Goal: Find specific page/section: Find specific page/section

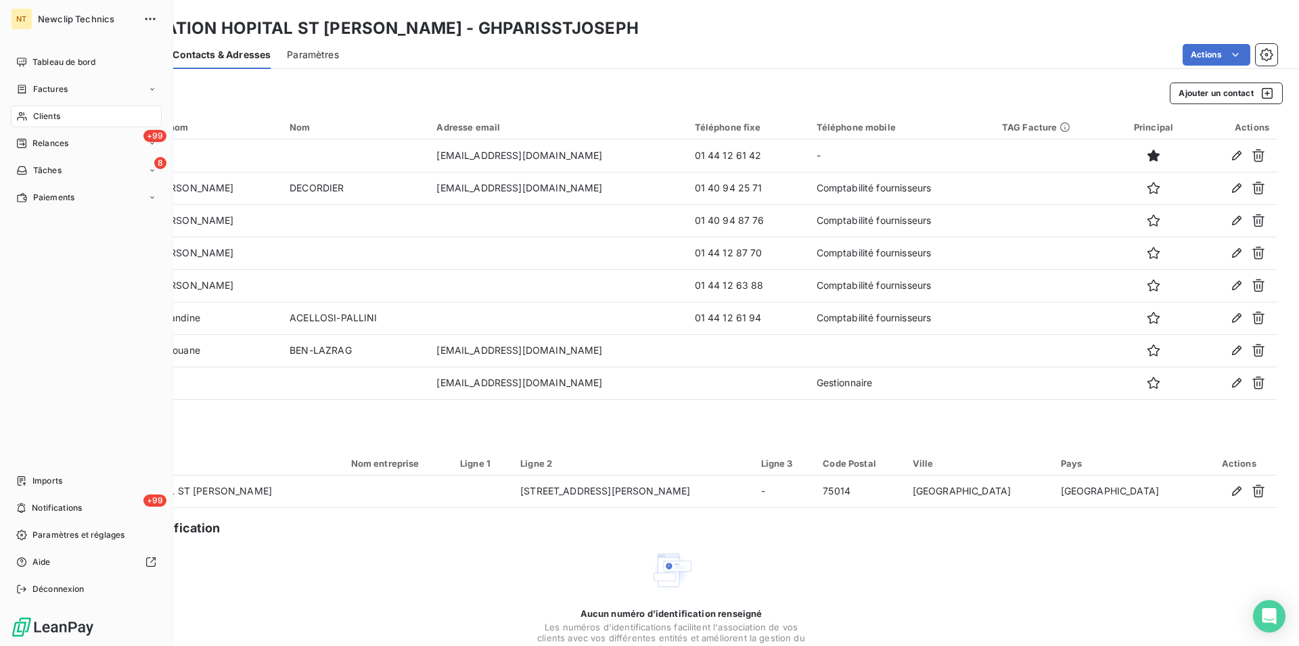
click at [41, 112] on span "Clients" at bounding box center [46, 116] width 27 height 12
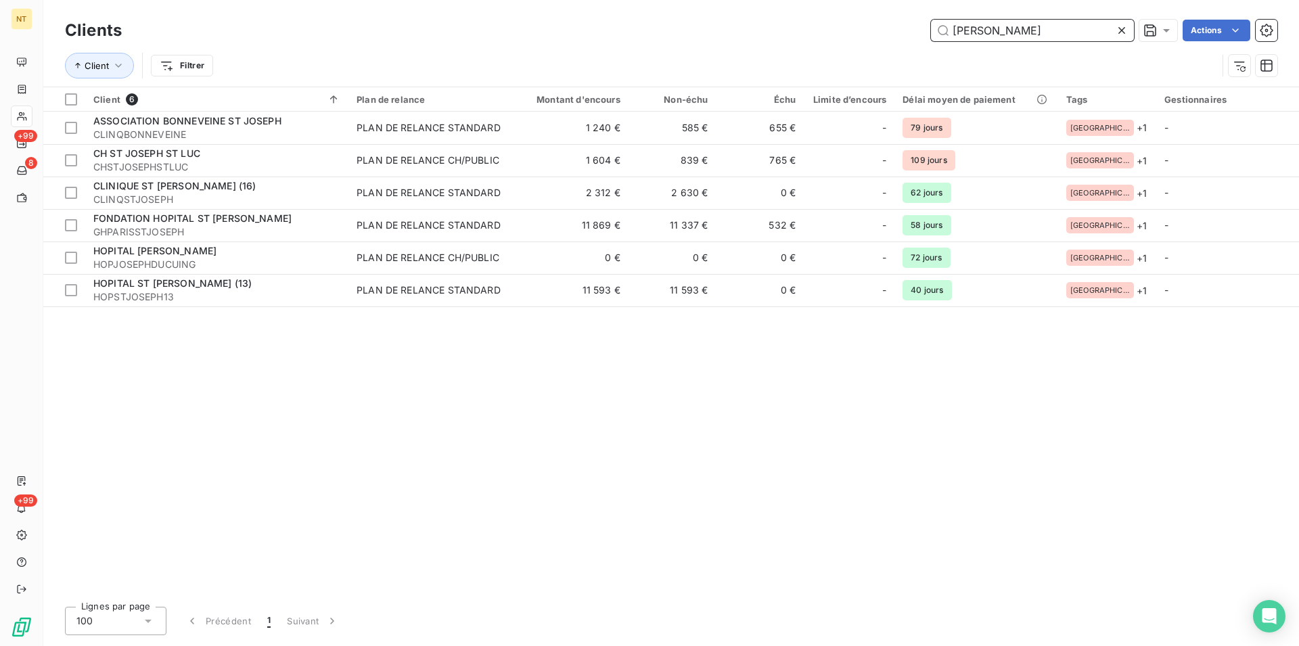
drag, startPoint x: 1001, startPoint y: 35, endPoint x: 932, endPoint y: 32, distance: 69.1
click at [932, 32] on input "[PERSON_NAME]" at bounding box center [1032, 31] width 203 height 22
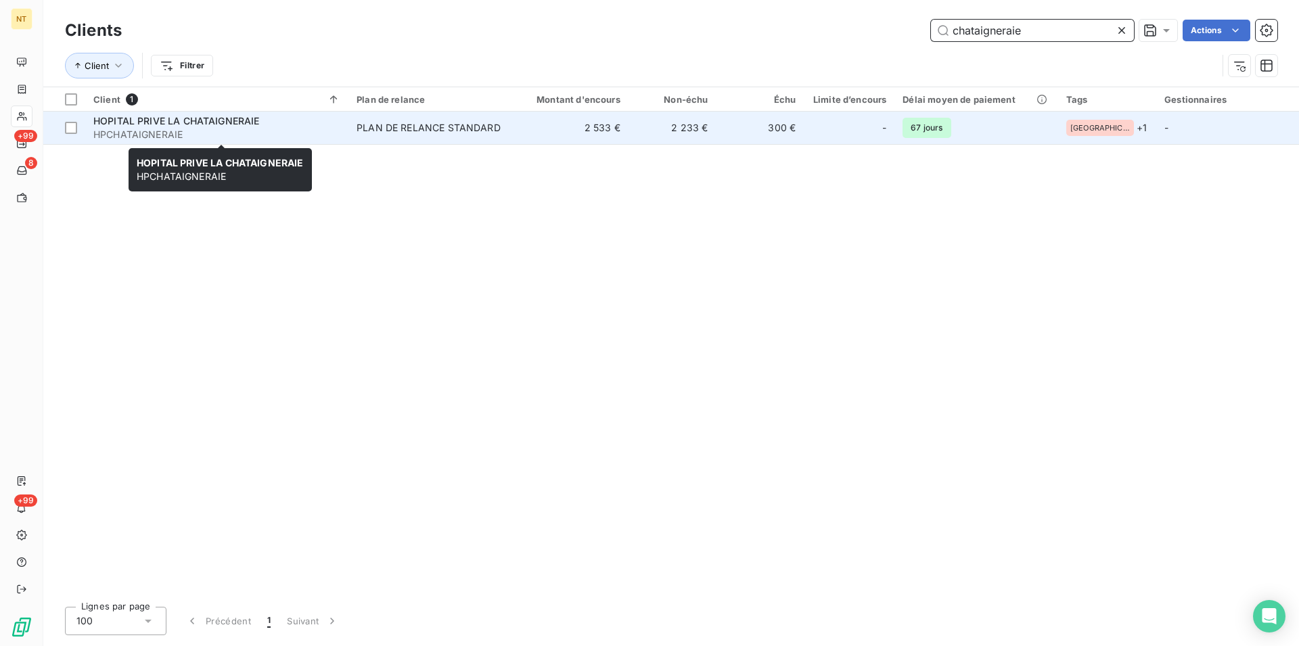
type input "chataigneraie"
click at [224, 115] on div "HOPITAL PRIVE LA CHATAIGNERAIE" at bounding box center [216, 121] width 247 height 14
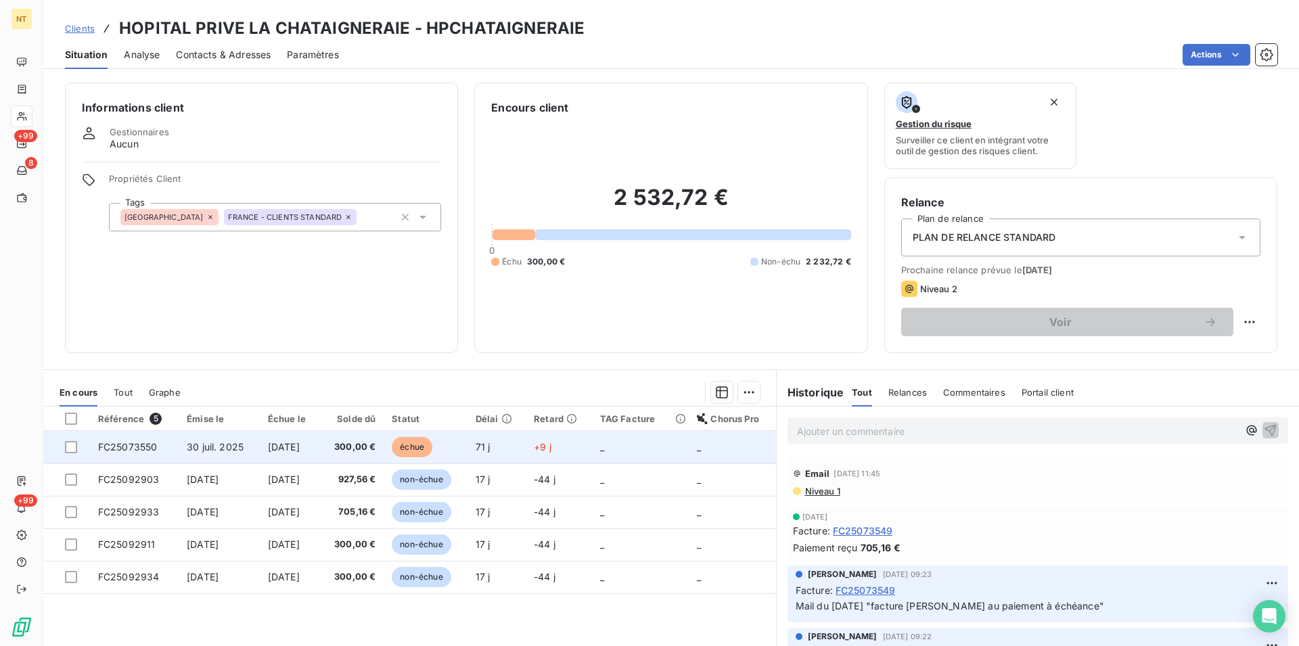
click at [164, 441] on td "FC25073550" at bounding box center [134, 447] width 89 height 32
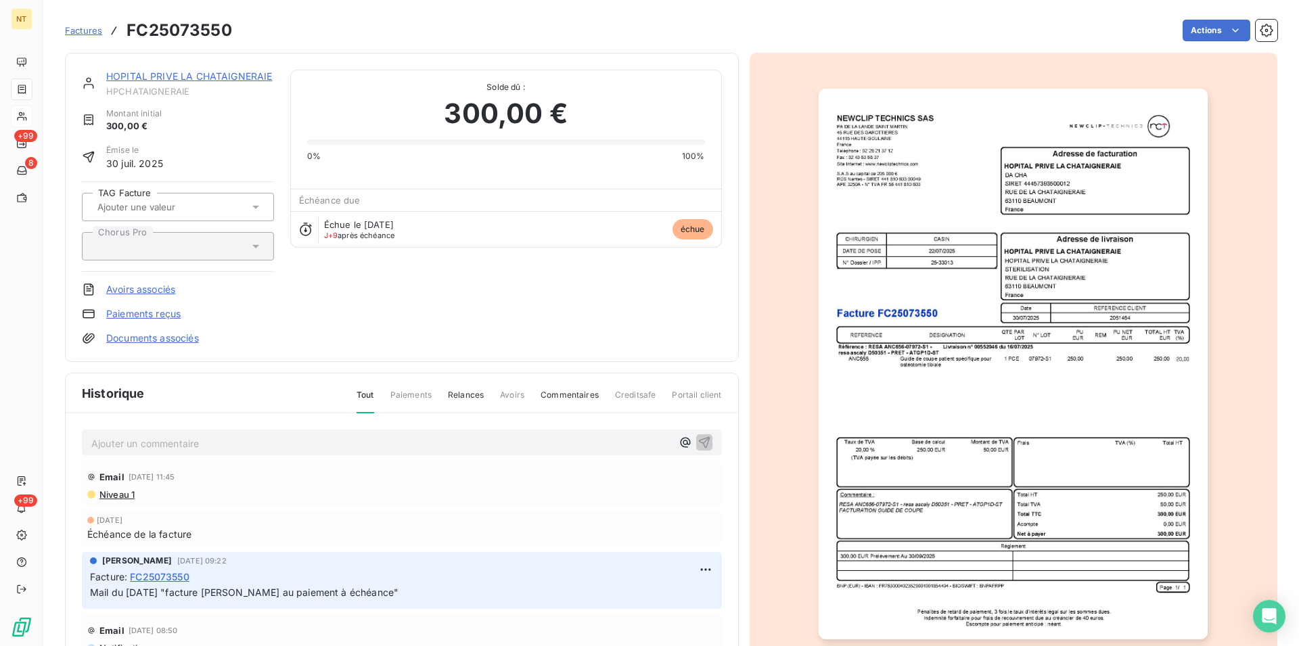
click at [135, 441] on p "Ajouter un commentaire ﻿" at bounding box center [381, 443] width 581 height 17
drag, startPoint x: 91, startPoint y: 437, endPoint x: 361, endPoint y: 458, distance: 270.9
click at [361, 458] on div "Mail du [DATE] "Facture [PERSON_NAME] au paiement" Email [DATE] 11:45 Niveau 1 …" at bounding box center [402, 570] width 673 height 313
copy span "Mail du [DATE] "Facture [PERSON_NAME] au paiement""
click at [698, 439] on icon "button" at bounding box center [704, 443] width 12 height 12
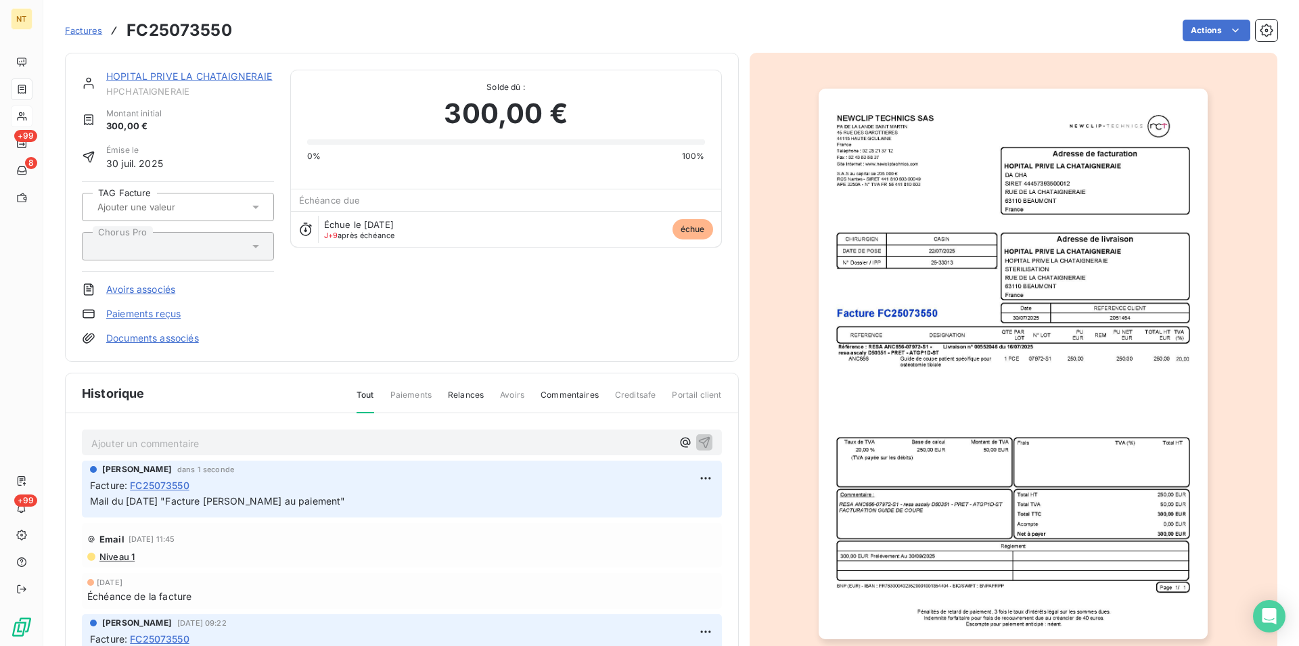
click at [215, 79] on link "HOPITAL PRIVE LA CHATAIGNERAIE" at bounding box center [189, 76] width 166 height 12
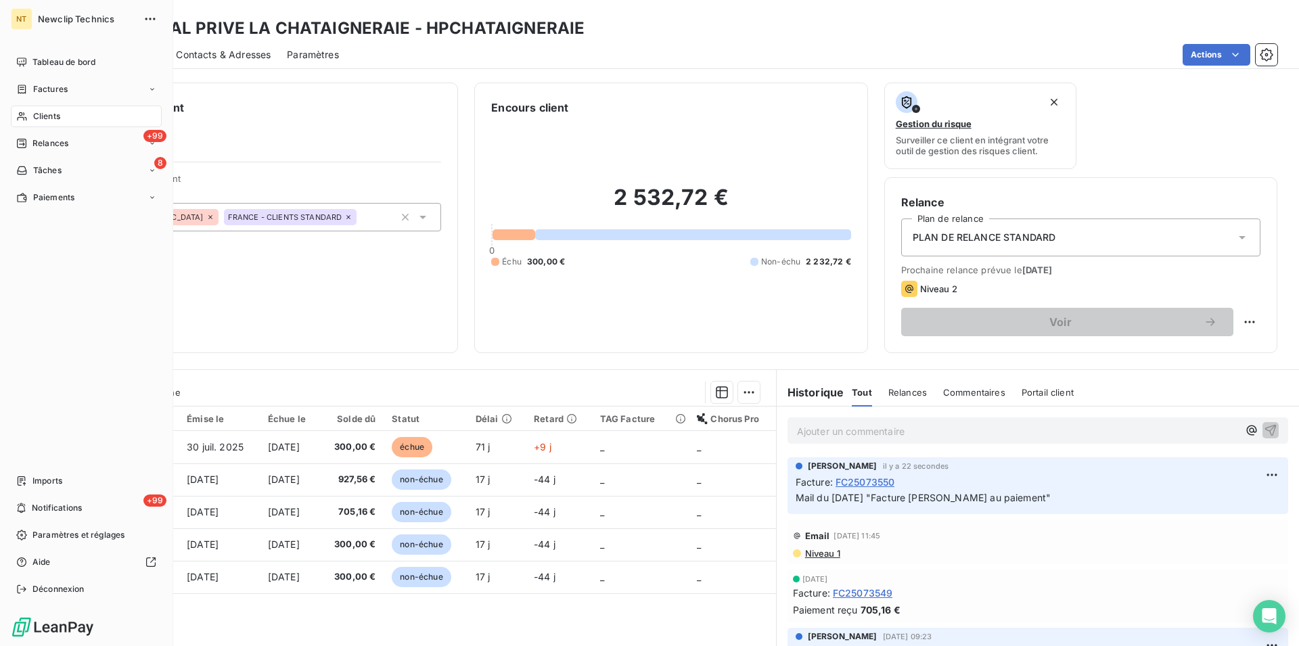
click at [42, 111] on span "Clients" at bounding box center [46, 116] width 27 height 12
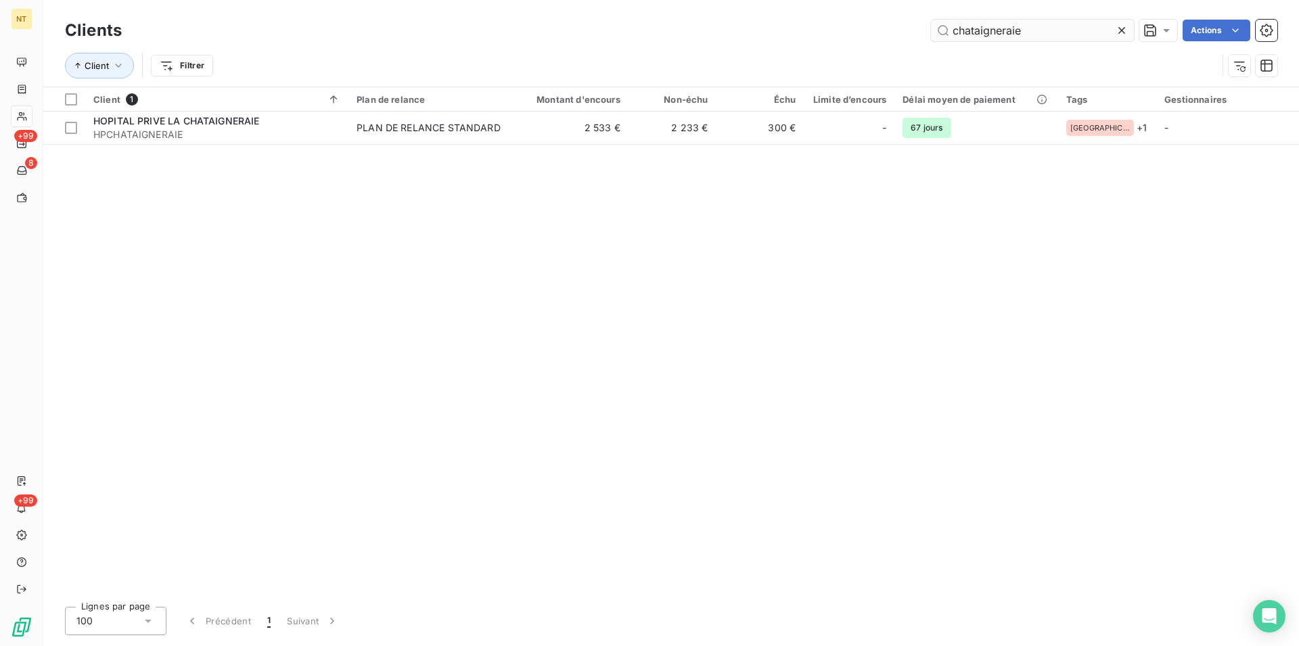
drag, startPoint x: 1025, startPoint y: 29, endPoint x: 939, endPoint y: 27, distance: 86.7
click at [939, 27] on input "chataigneraie" at bounding box center [1032, 31] width 203 height 22
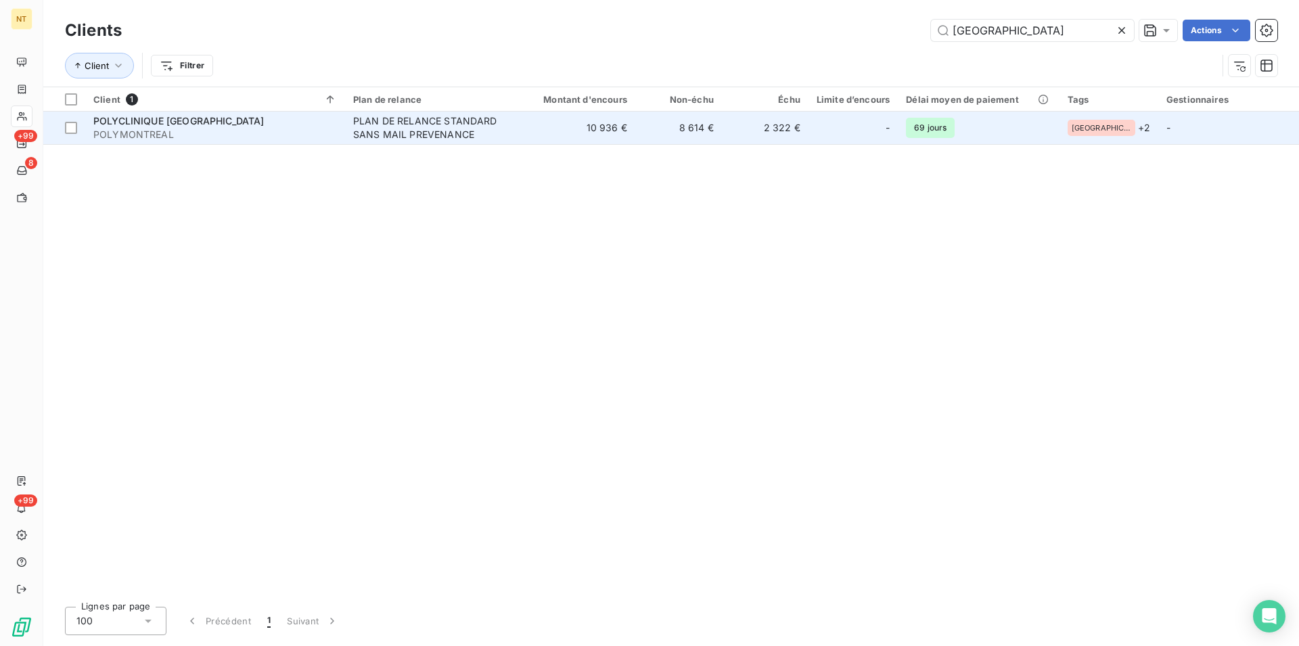
type input "[GEOGRAPHIC_DATA]"
click at [402, 129] on div "PLAN DE RELANCE STANDARD SANS MAIL PREVENANCE" at bounding box center [432, 127] width 158 height 27
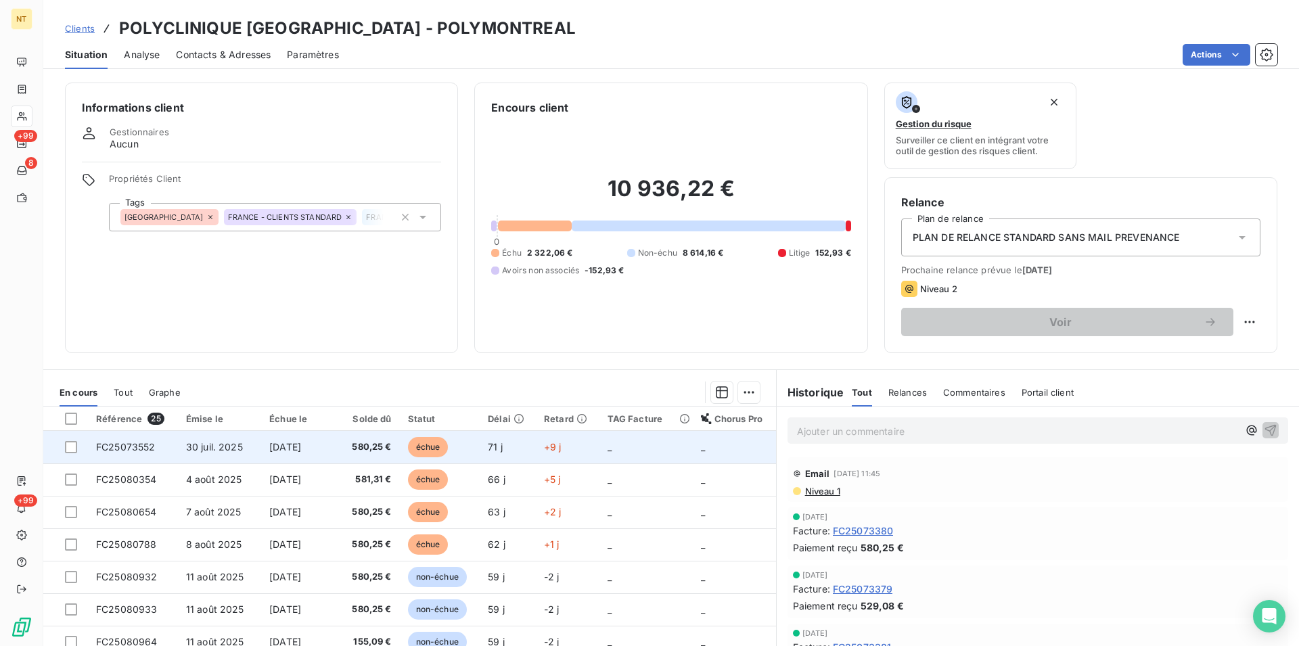
click at [125, 445] on span "FC25073552" at bounding box center [126, 447] width 60 height 12
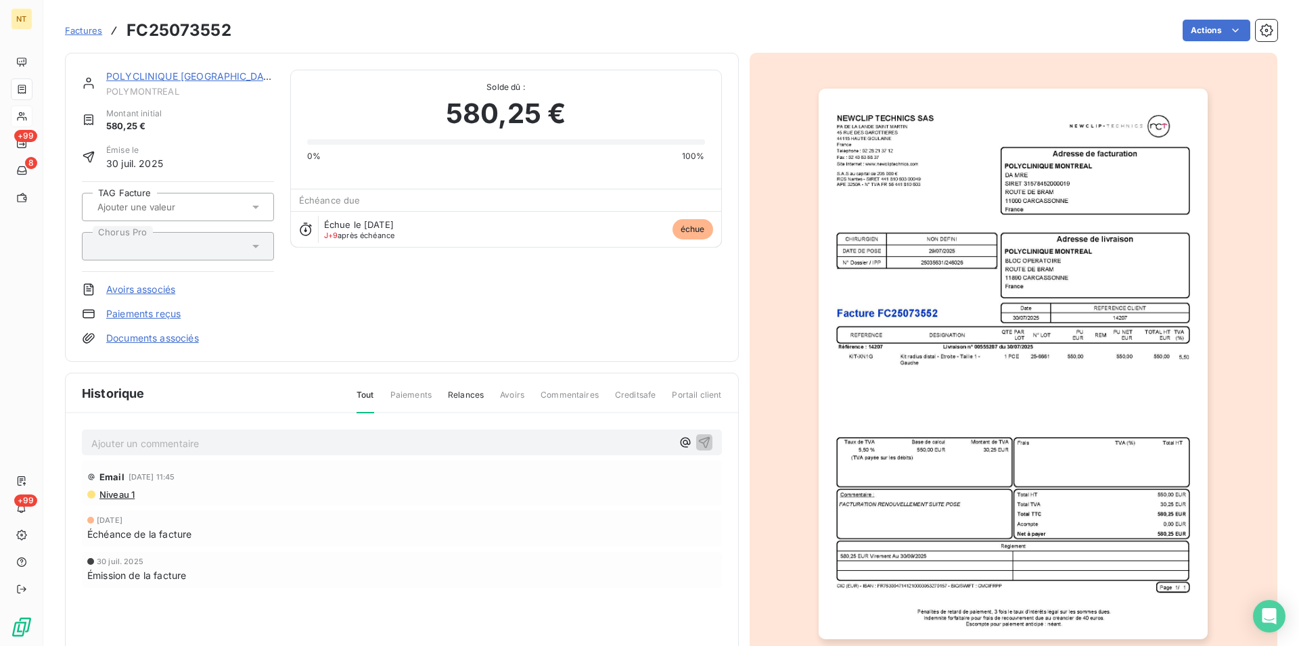
click at [127, 447] on p "Ajouter un commentaire ﻿" at bounding box center [381, 443] width 581 height 17
click at [698, 443] on icon "button" at bounding box center [705, 442] width 14 height 14
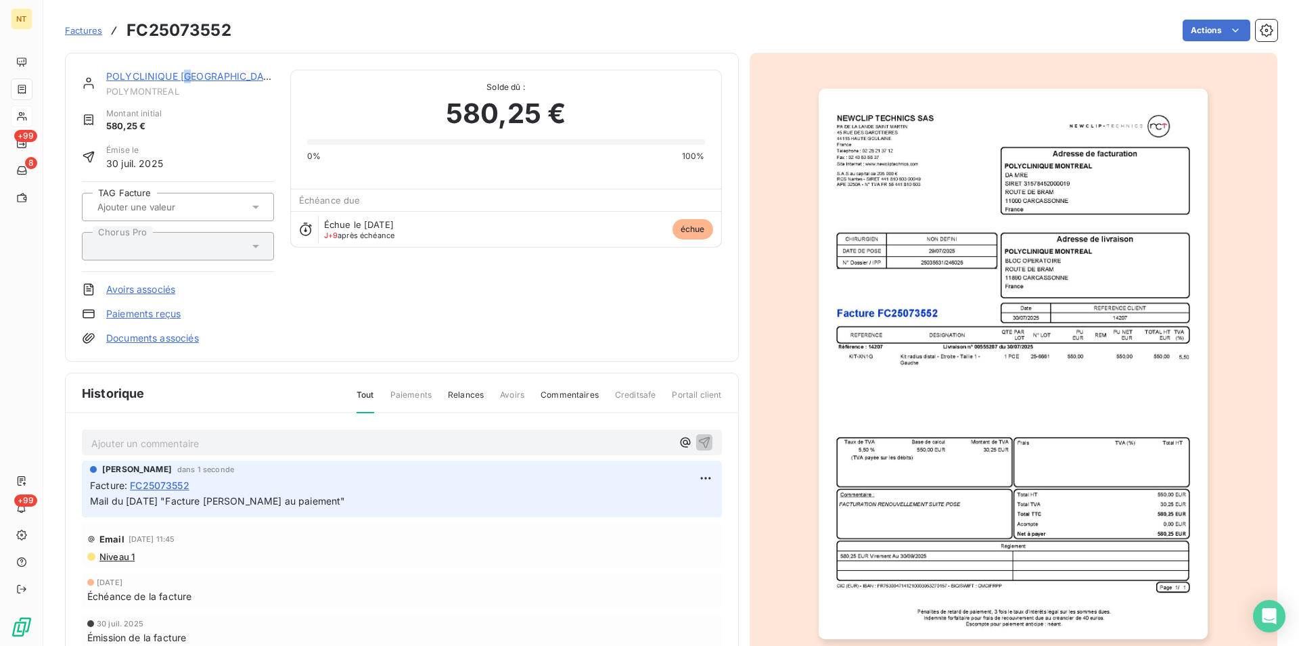
click at [191, 81] on link "POLYCLINIQUE [GEOGRAPHIC_DATA]" at bounding box center [192, 76] width 173 height 12
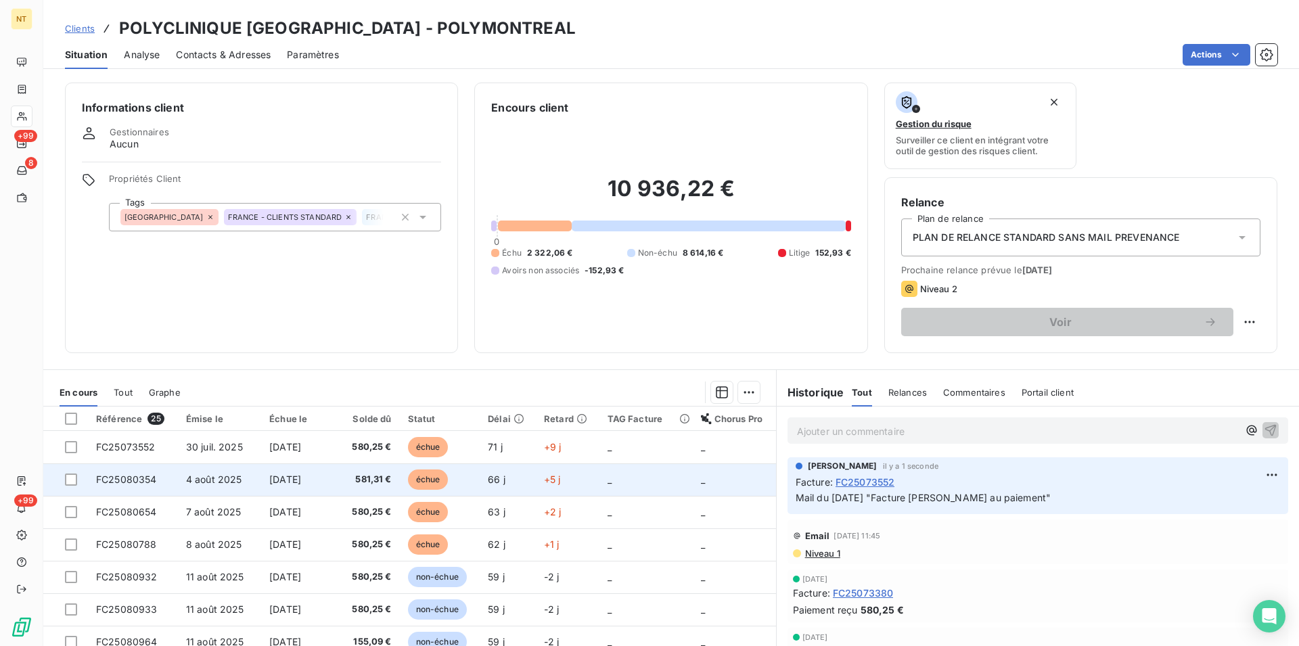
click at [147, 482] on span "FC25080354" at bounding box center [126, 480] width 61 height 12
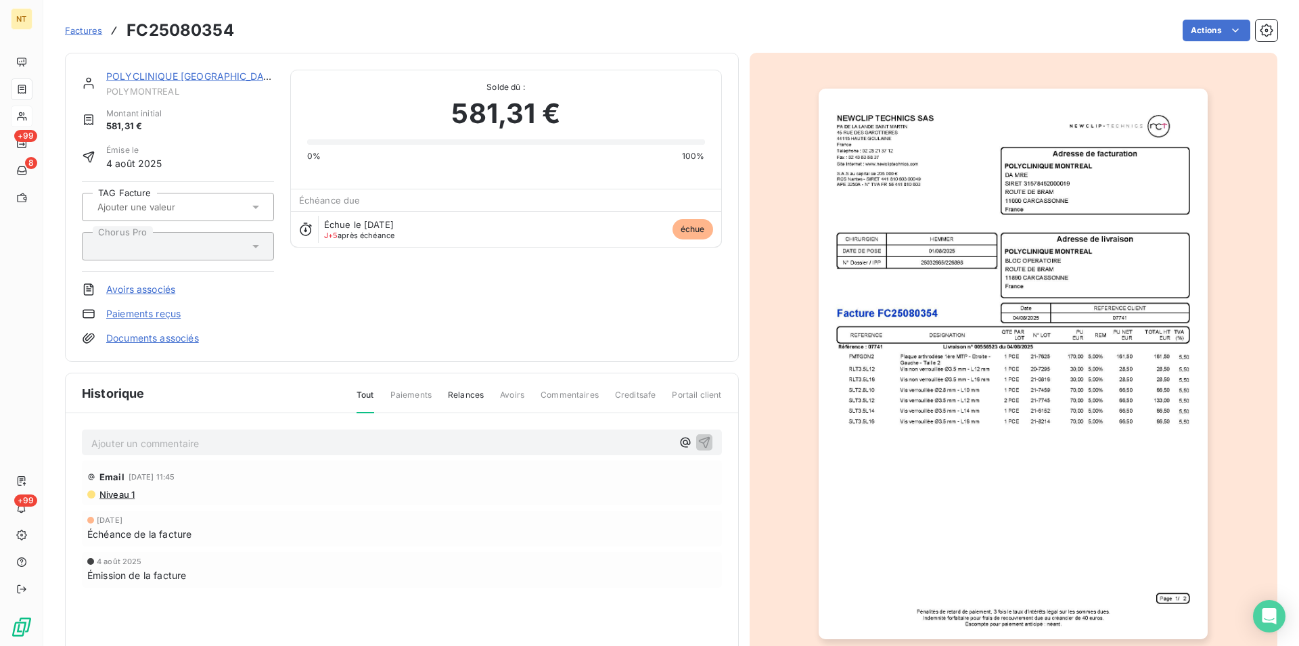
click at [141, 437] on p "Ajouter un commentaire ﻿" at bounding box center [381, 443] width 581 height 17
click at [700, 435] on icon "button" at bounding box center [705, 442] width 14 height 14
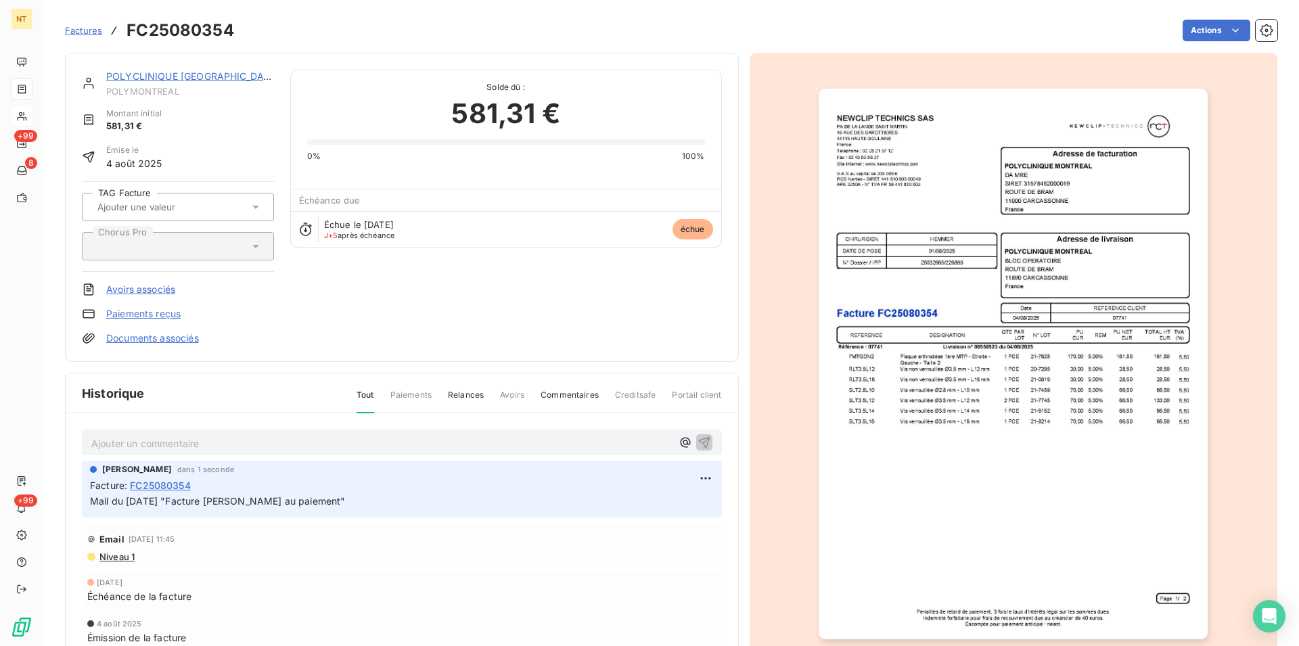
click at [183, 77] on link "POLYCLINIQUE [GEOGRAPHIC_DATA]" at bounding box center [192, 76] width 173 height 12
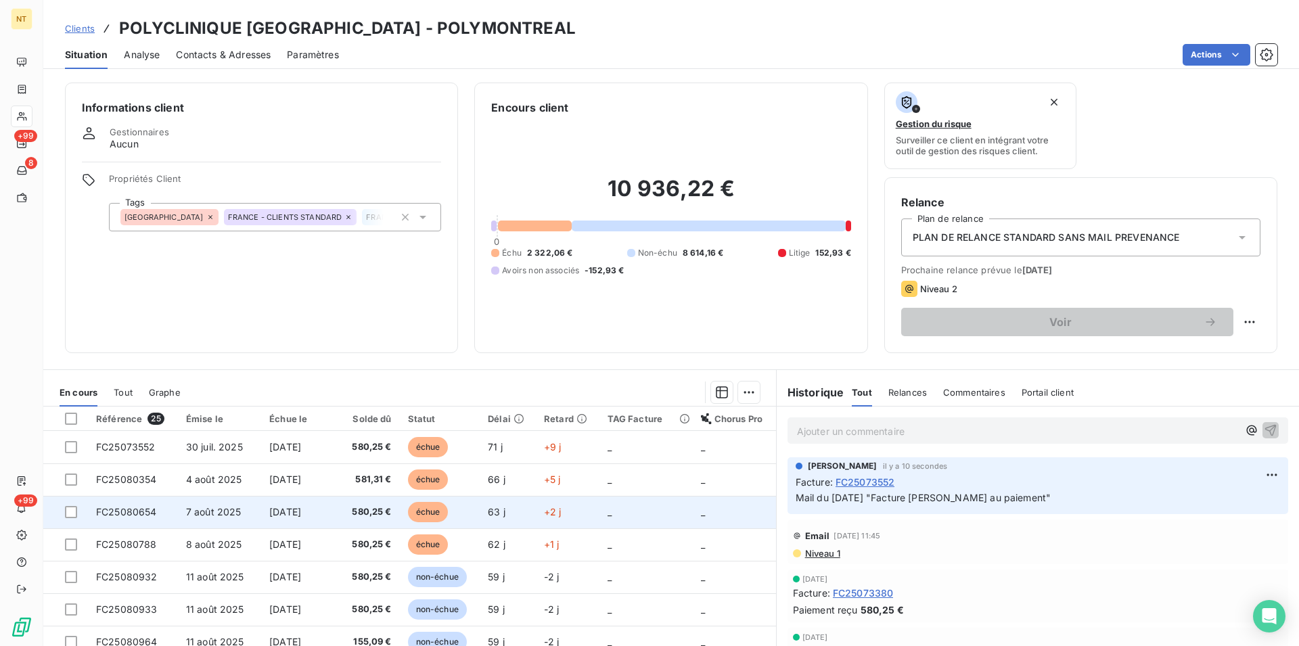
click at [148, 513] on span "FC25080654" at bounding box center [126, 512] width 61 height 12
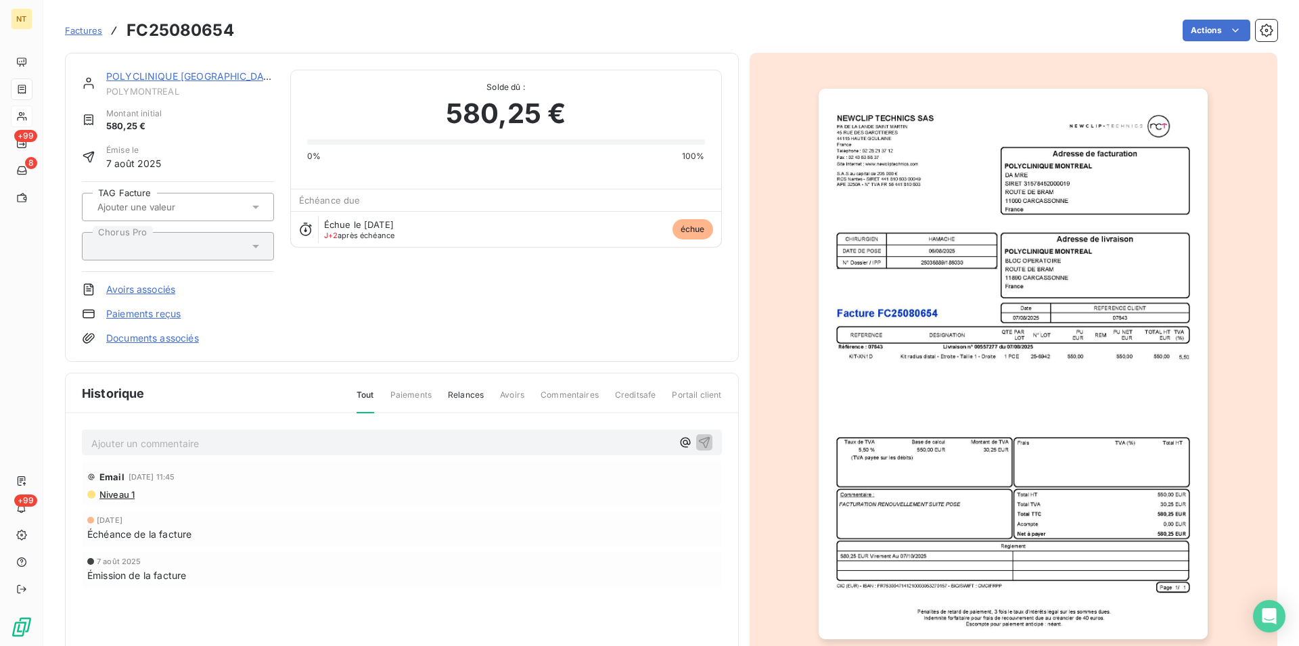
click at [171, 438] on p "Ajouter un commentaire ﻿" at bounding box center [381, 443] width 581 height 17
click at [698, 441] on icon "button" at bounding box center [705, 442] width 14 height 14
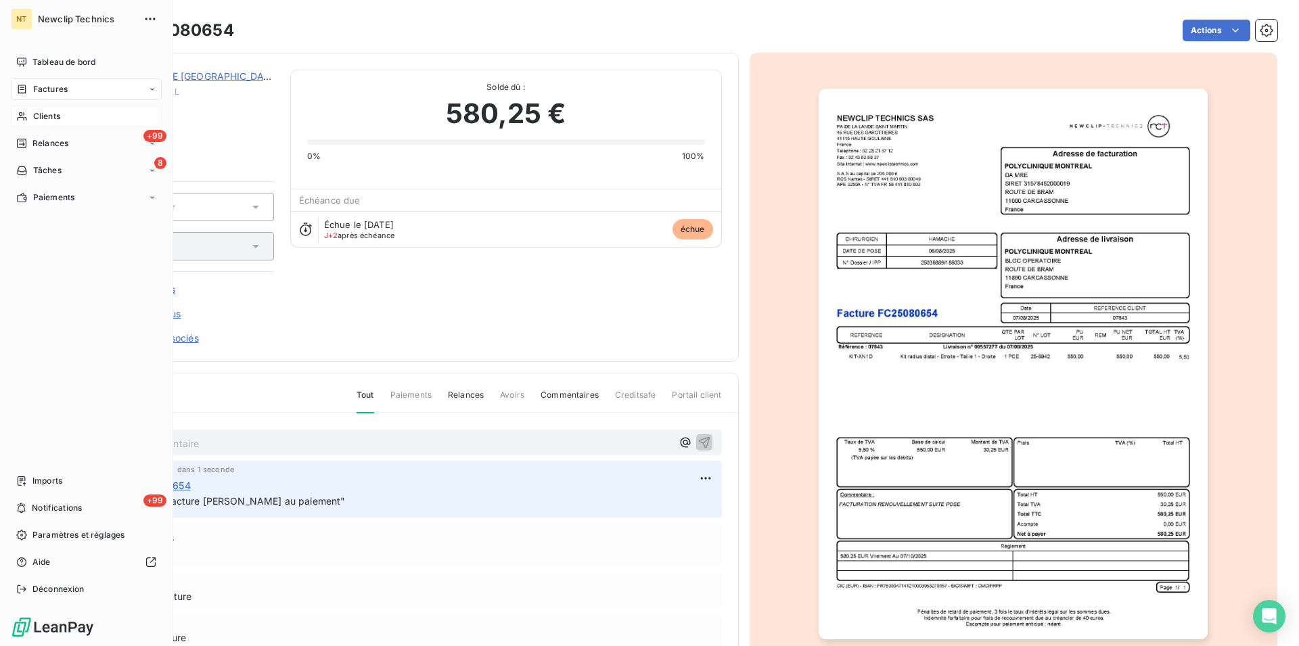
click at [39, 110] on span "Clients" at bounding box center [46, 116] width 27 height 12
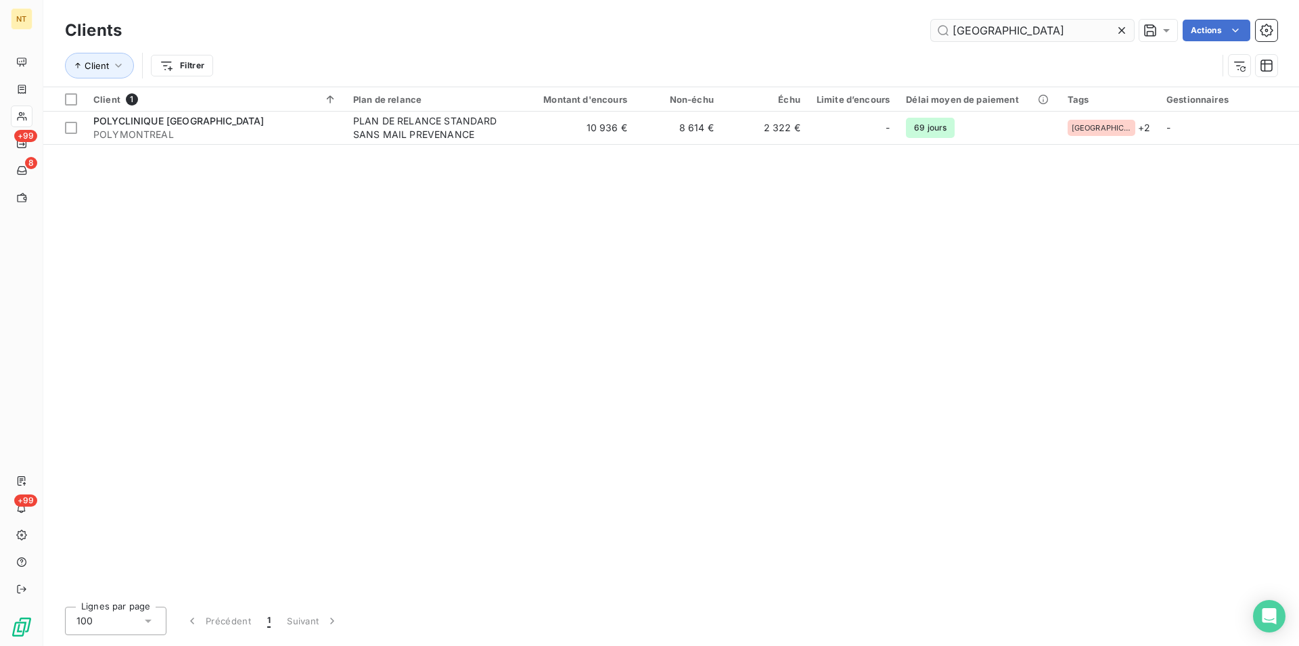
drag, startPoint x: 999, startPoint y: 30, endPoint x: 929, endPoint y: 41, distance: 71.2
click at [931, 41] on input "[GEOGRAPHIC_DATA]" at bounding box center [1032, 31] width 203 height 22
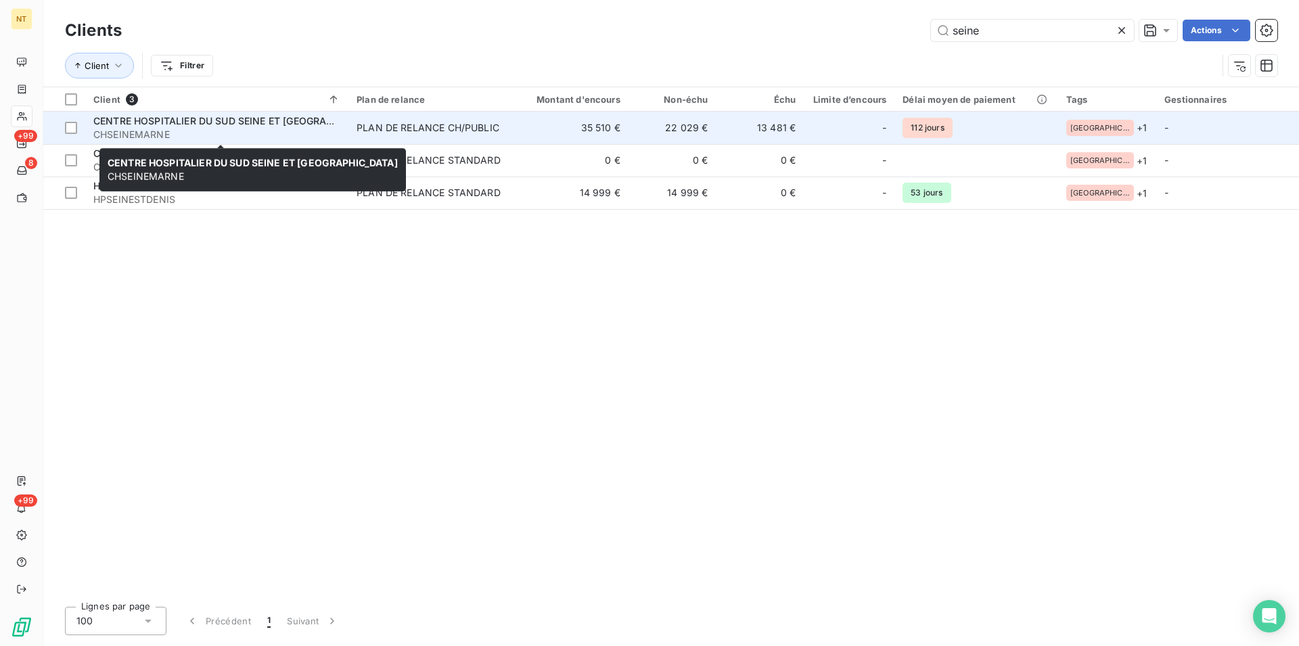
type input "seine"
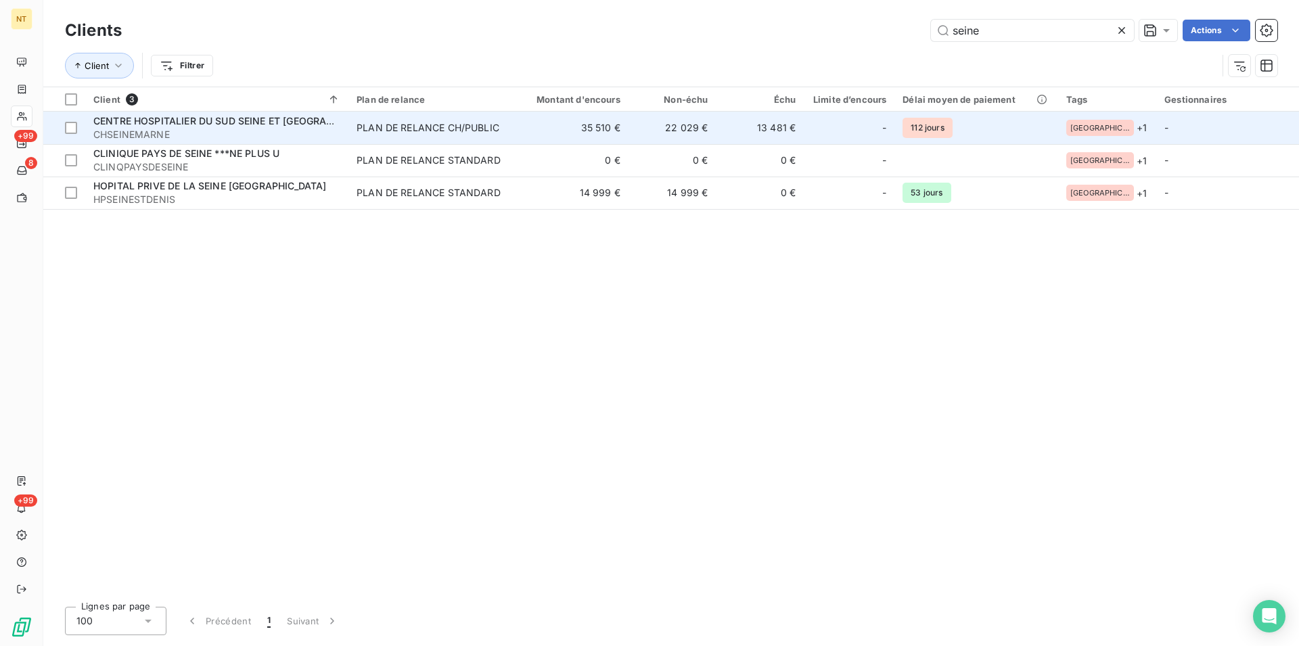
click at [229, 126] on span "CENTRE HOSPITALIER DU SUD SEINE ET [GEOGRAPHIC_DATA]" at bounding box center [237, 121] width 288 height 12
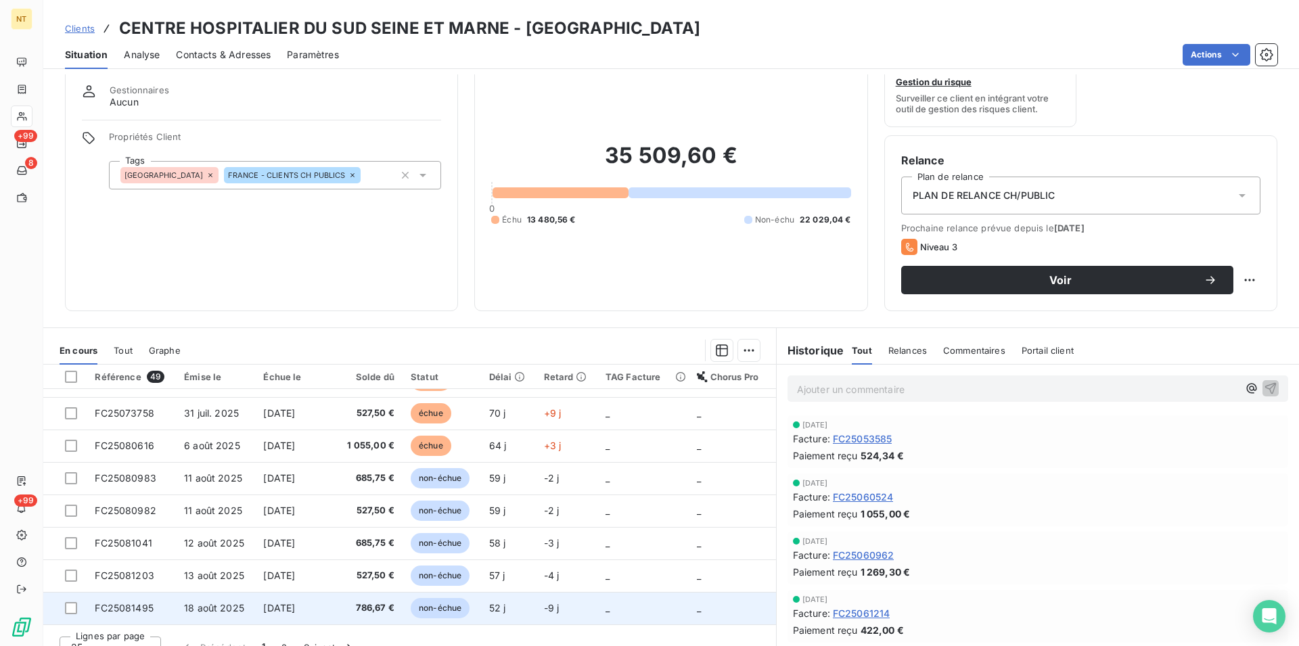
scroll to position [62, 0]
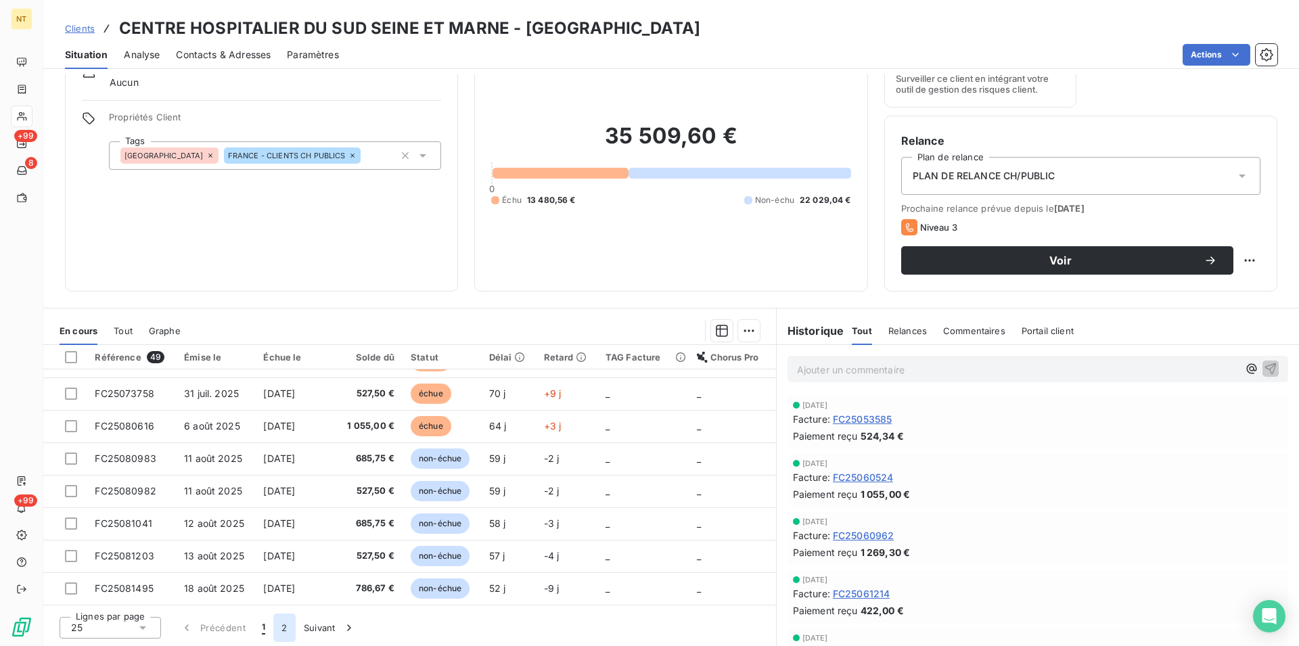
click at [288, 628] on button "2" at bounding box center [284, 628] width 22 height 28
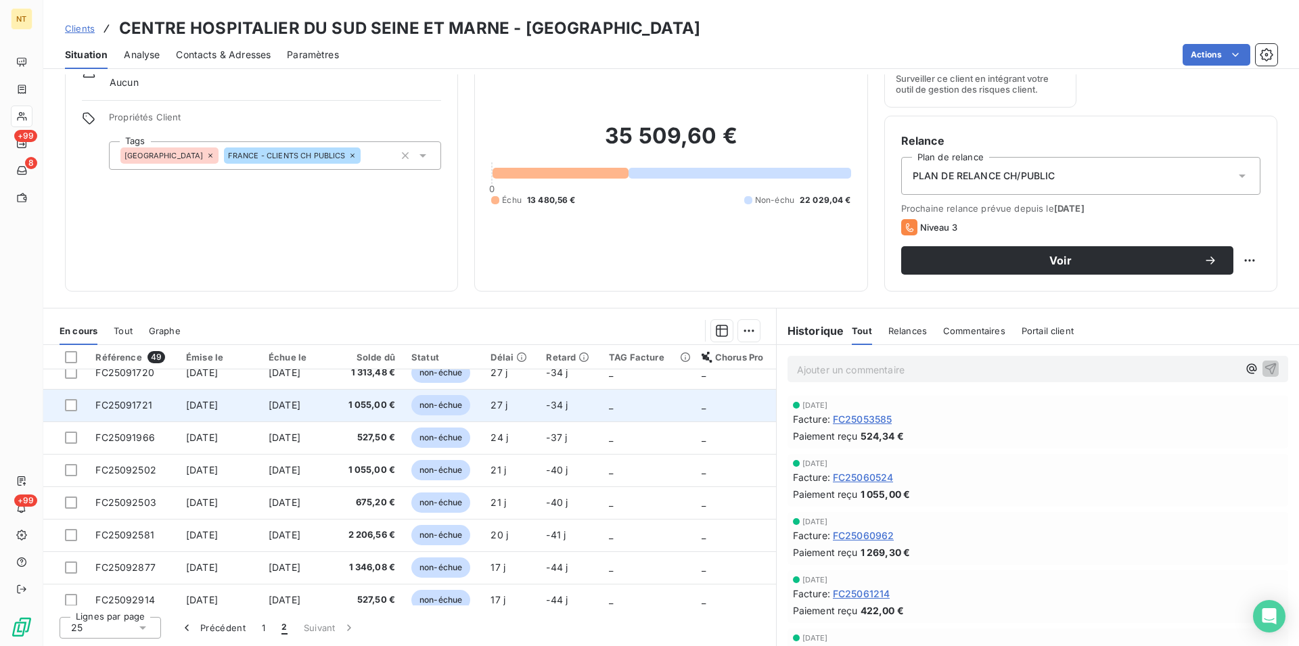
scroll to position [345, 0]
